Goal: Task Accomplishment & Management: Use online tool/utility

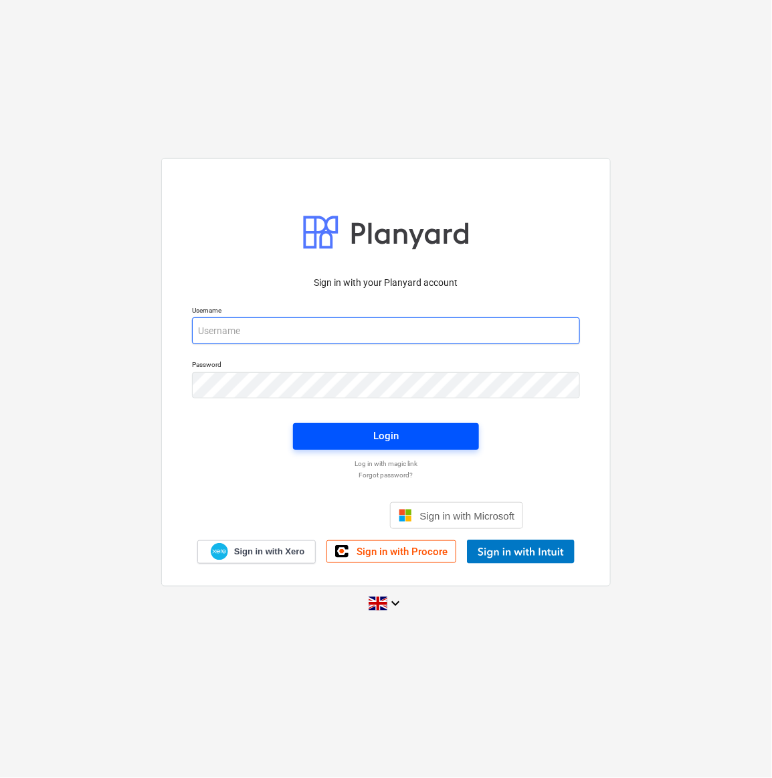
type input "[EMAIL_ADDRESS][DOMAIN_NAME]"
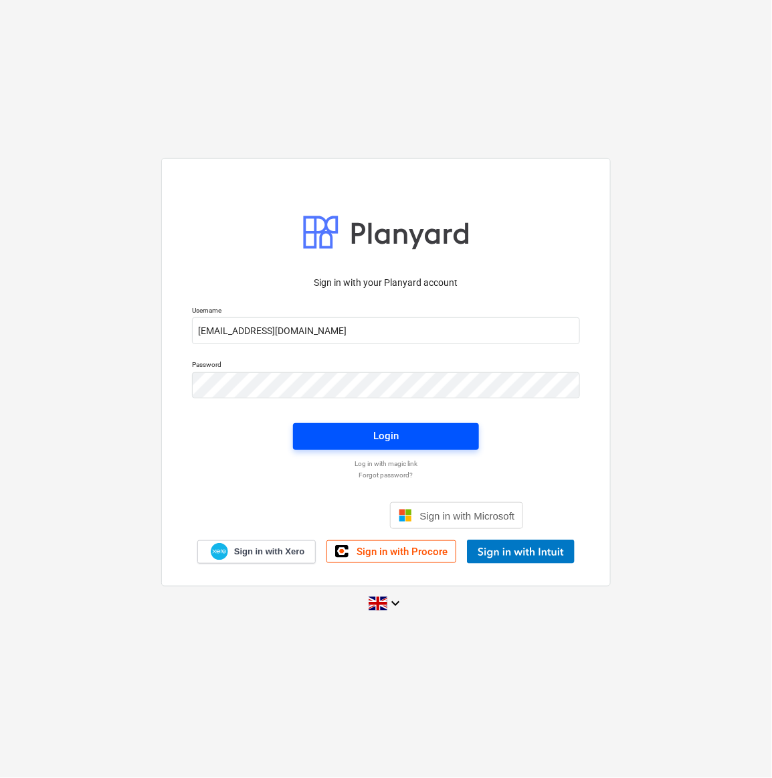
click at [392, 437] on div "Login" at bounding box center [386, 435] width 25 height 17
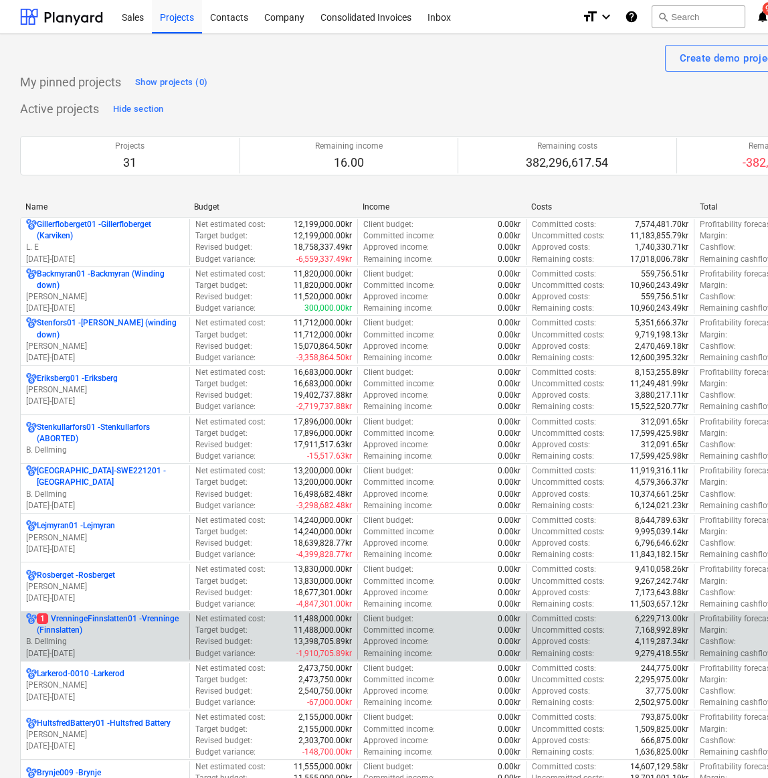
click at [101, 636] on p "B. Dellming" at bounding box center [105, 641] width 158 height 11
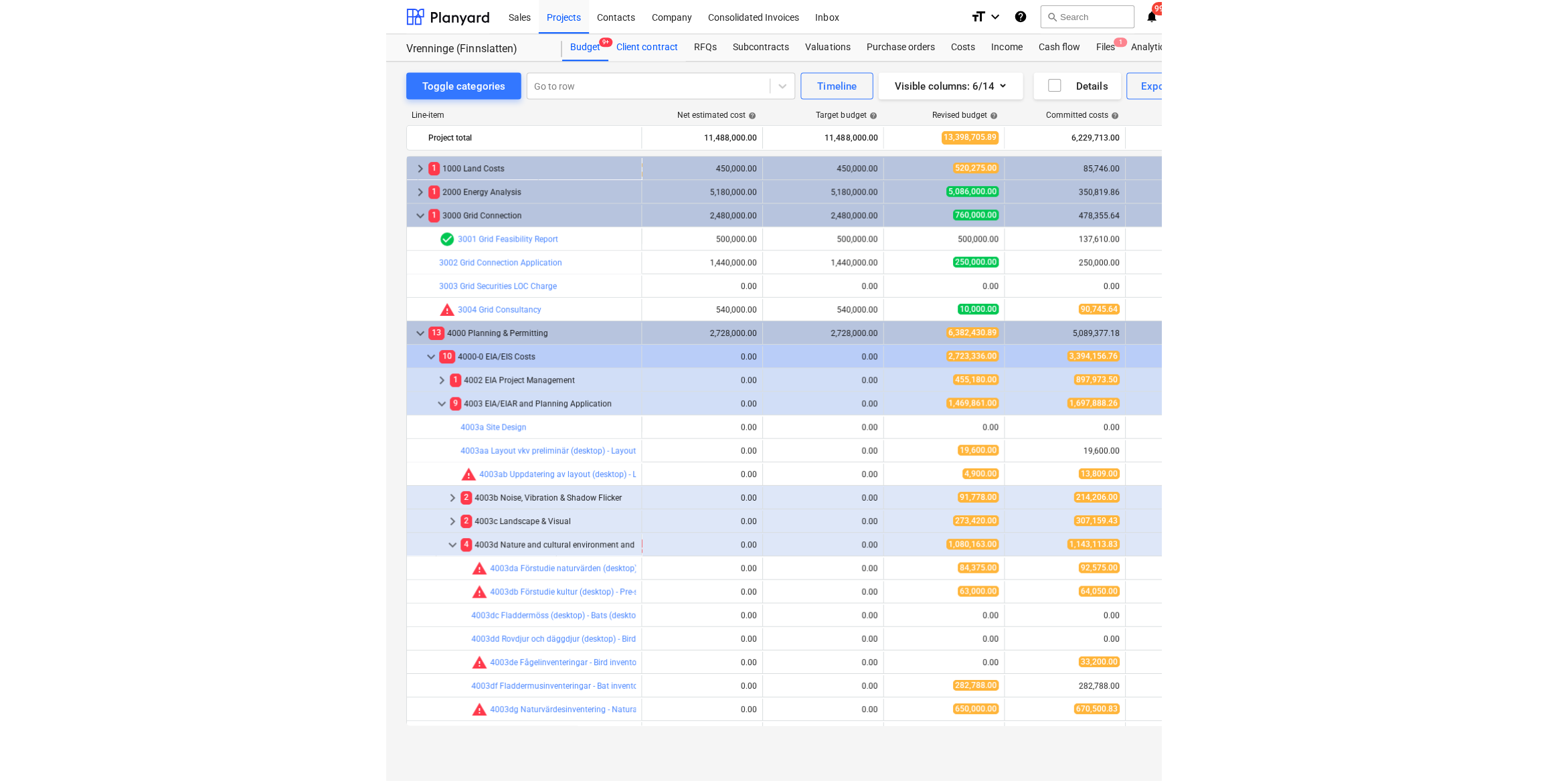
scroll to position [347, 0]
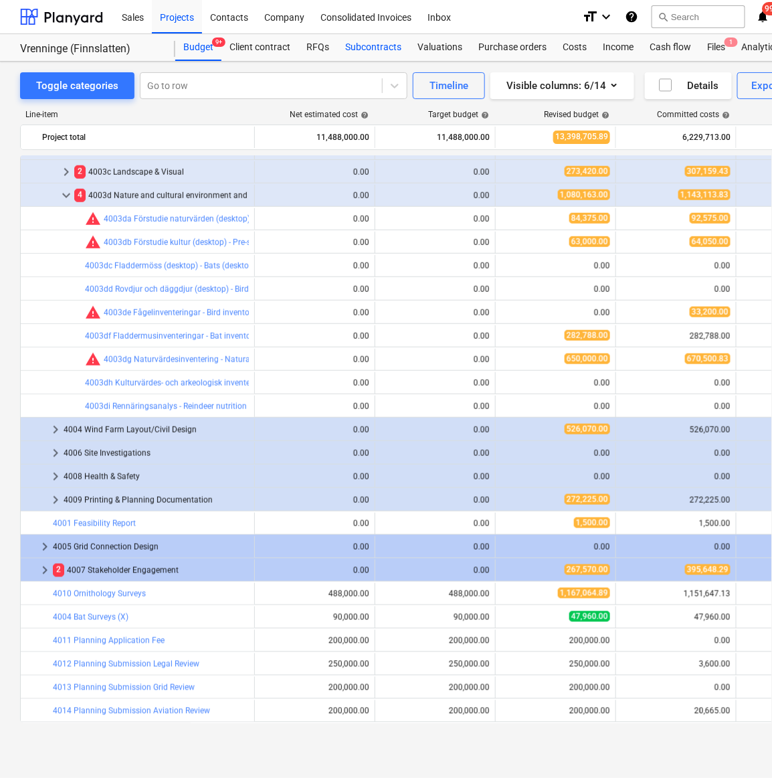
click at [366, 44] on div "Subcontracts" at bounding box center [373, 47] width 72 height 27
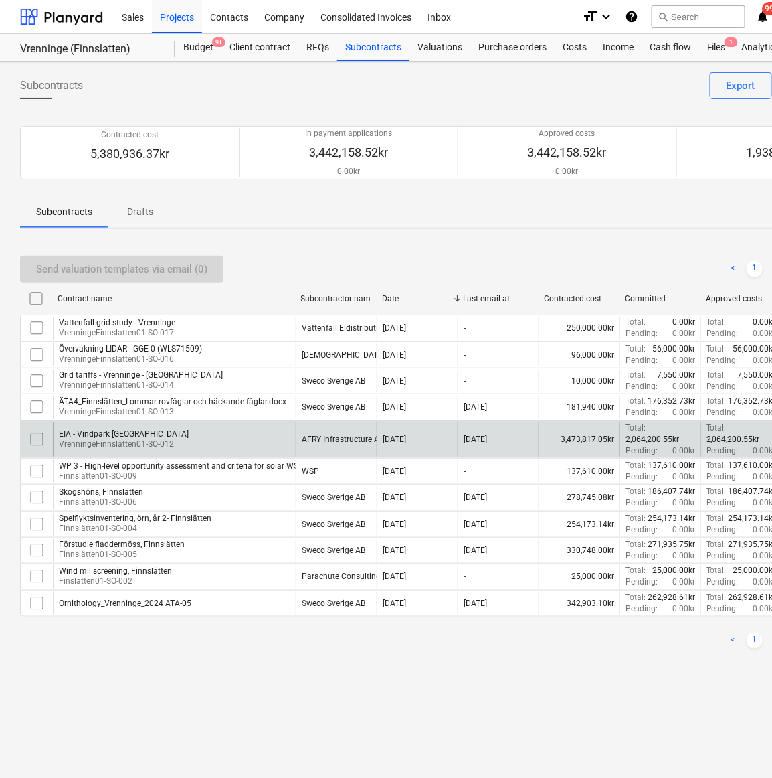
click at [86, 444] on p "VrenningeFinnslätten01-SO-012" at bounding box center [124, 443] width 130 height 11
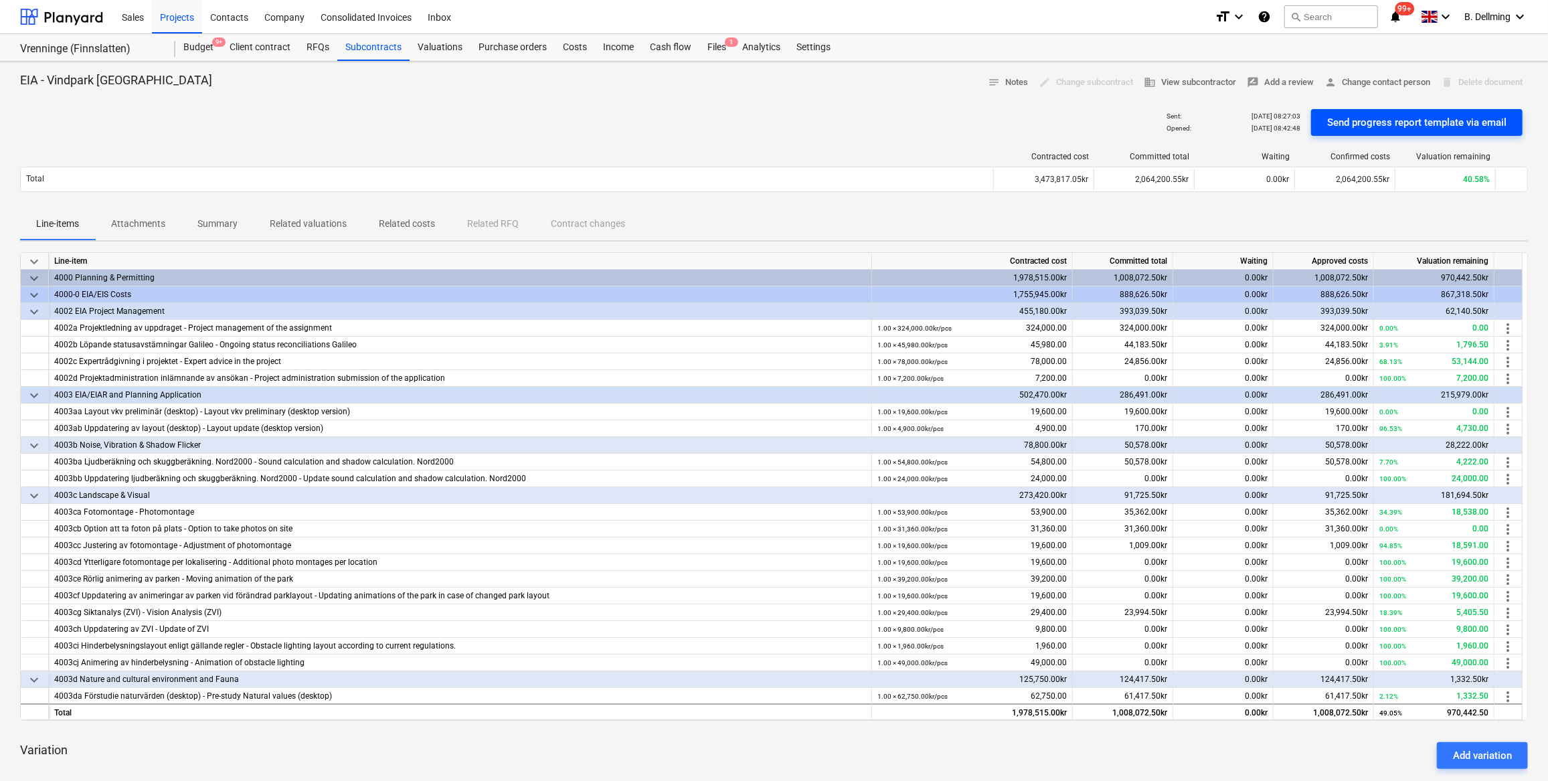
click at [772, 125] on div "Send progress report template via email" at bounding box center [1416, 122] width 179 height 17
click at [772, 123] on div "Send progress report template via email" at bounding box center [1416, 122] width 179 height 17
